Goal: Task Accomplishment & Management: Complete application form

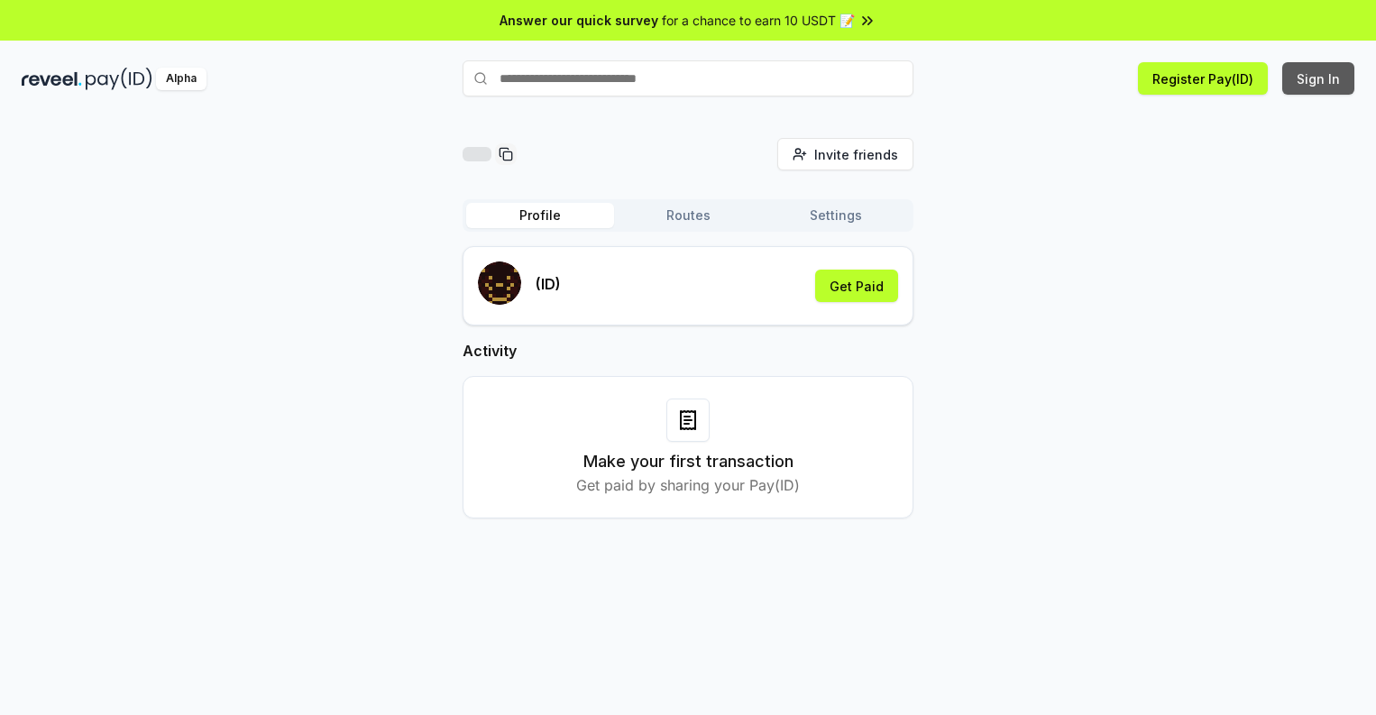
click at [1319, 78] on button "Sign In" at bounding box center [1318, 78] width 72 height 32
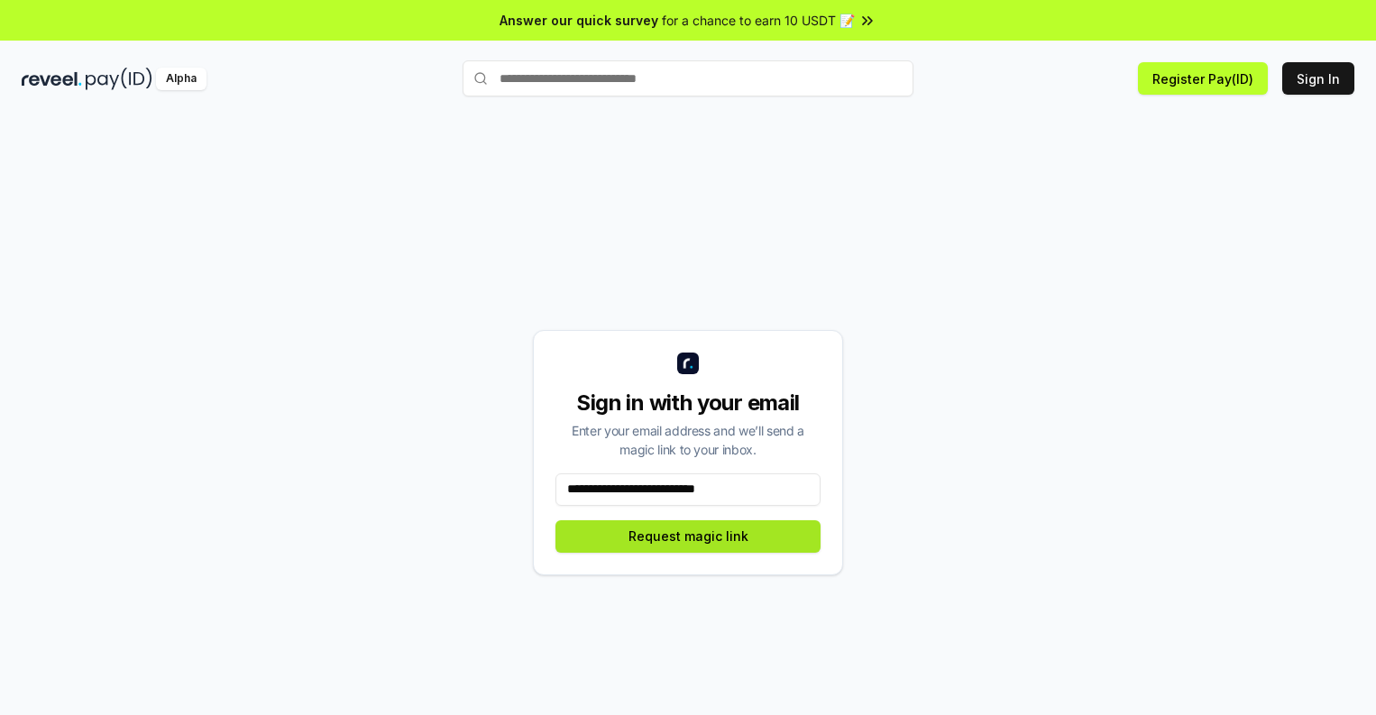
type input "**********"
click at [688, 536] on button "Request magic link" at bounding box center [688, 536] width 265 height 32
